Goal: Task Accomplishment & Management: Manage account settings

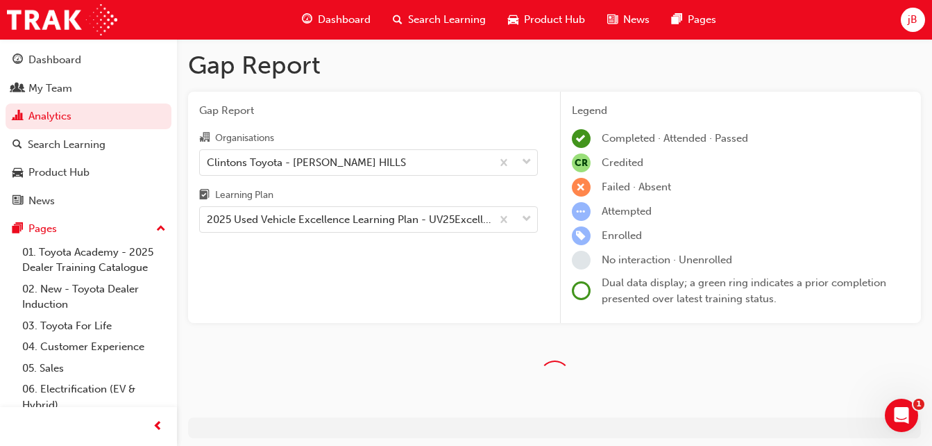
click at [907, 22] on div "jB" at bounding box center [913, 20] width 24 height 24
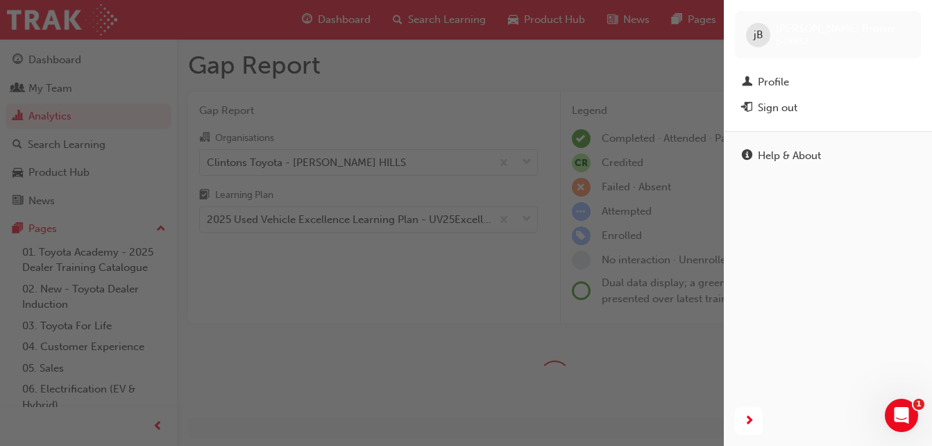
click at [798, 112] on div "Sign out" at bounding box center [828, 107] width 172 height 17
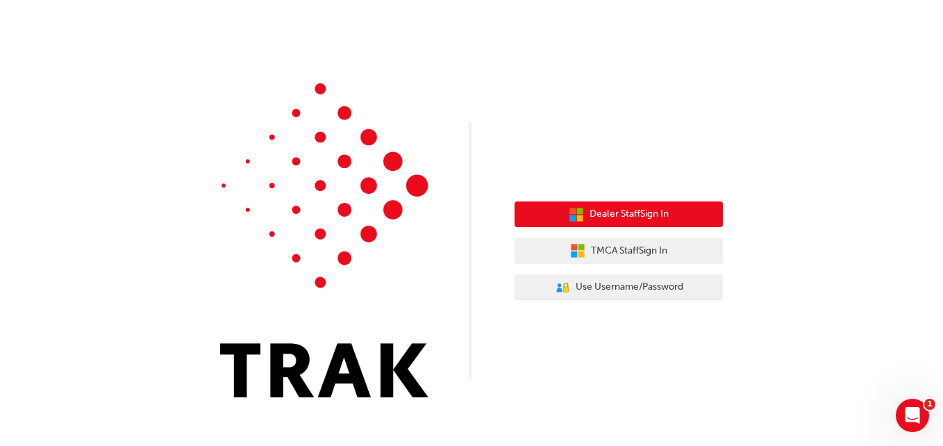
click at [647, 222] on button "Dealer Staff Sign In" at bounding box center [618, 214] width 208 height 26
